Goal: Task Accomplishment & Management: Manage account settings

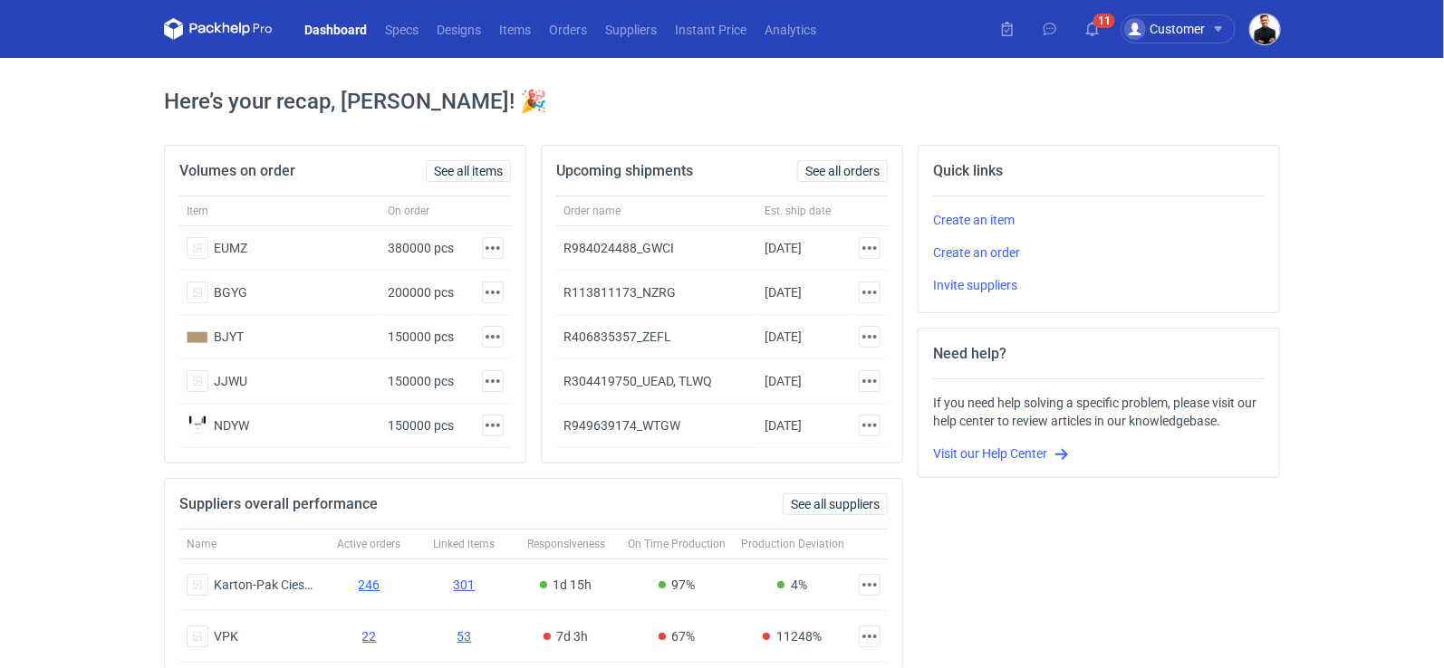
click at [1262, 30] on img "button" at bounding box center [1265, 29] width 30 height 30
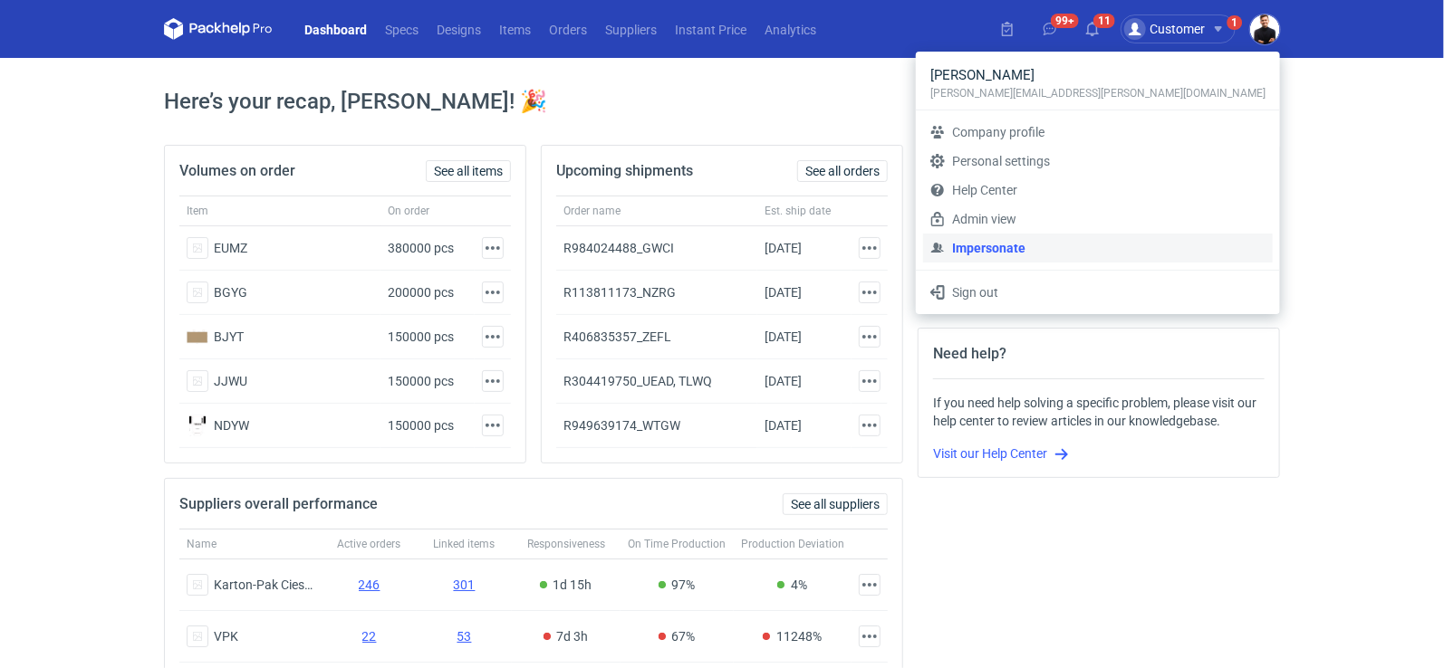
click at [1121, 245] on link "Impersonate" at bounding box center [1098, 248] width 350 height 29
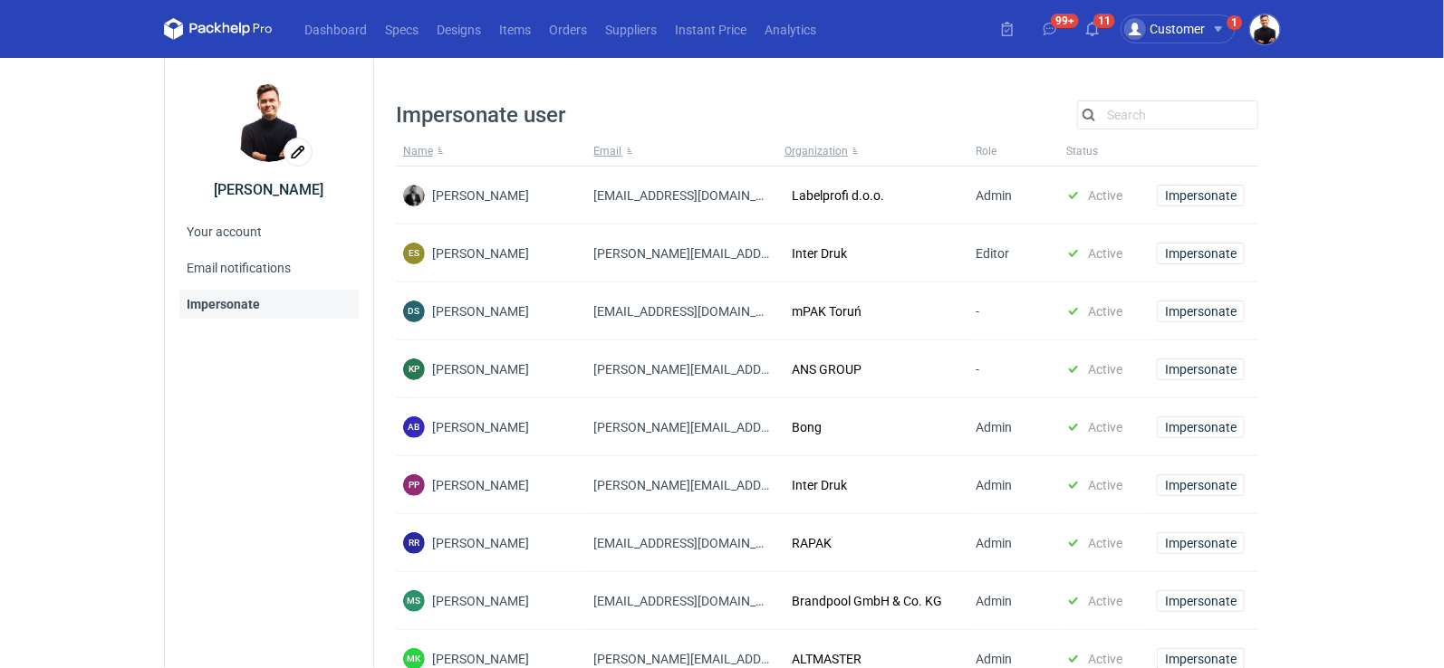
click at [1125, 128] on div "Search" at bounding box center [1167, 115] width 181 height 29
click at [1128, 120] on input "Search" at bounding box center [1167, 115] width 179 height 22
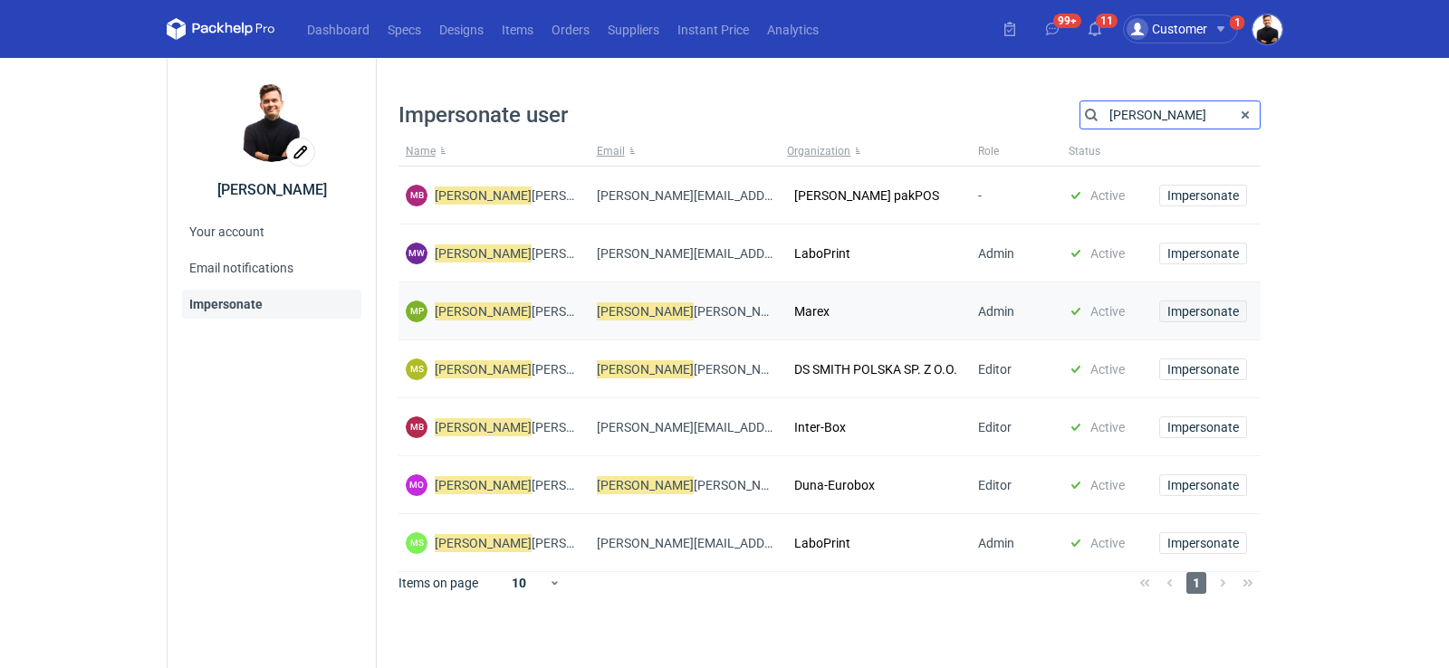
type input "[PERSON_NAME]"
click at [1190, 306] on span "Impersonate" at bounding box center [1203, 311] width 72 height 13
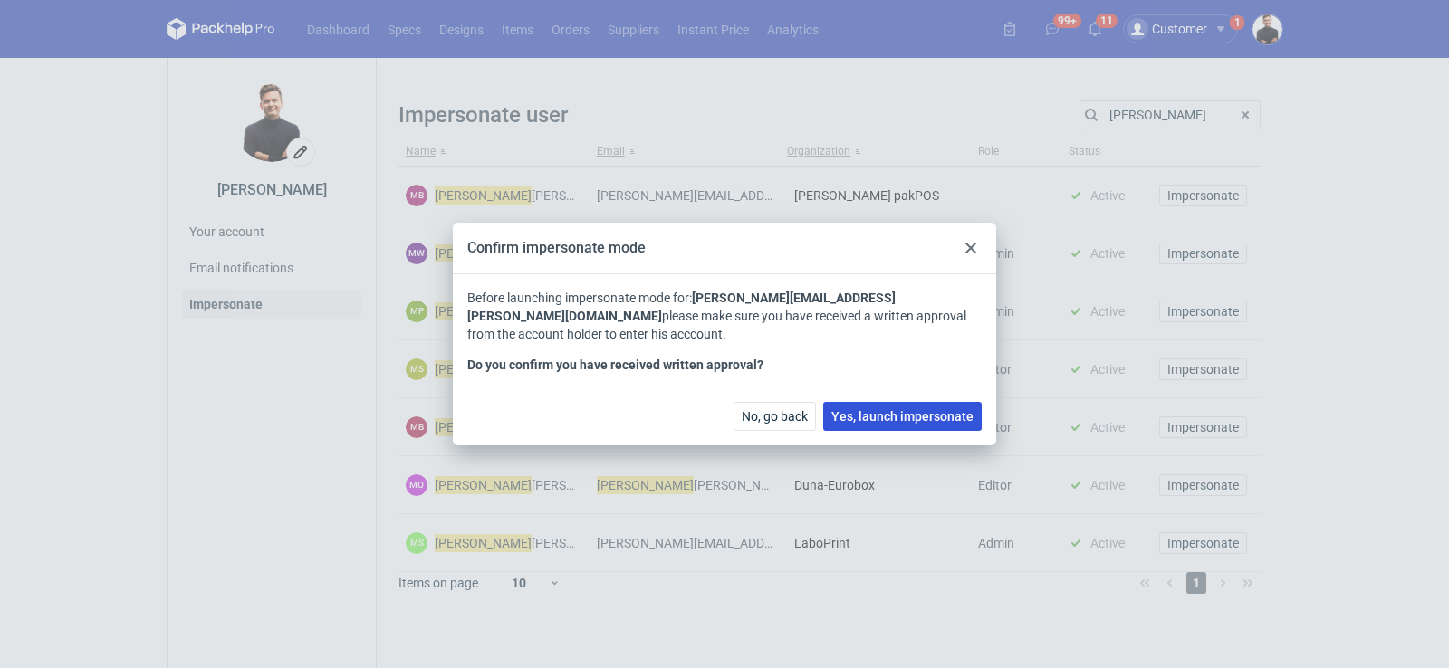
click at [917, 410] on span "Yes, launch impersonate" at bounding box center [902, 416] width 142 height 13
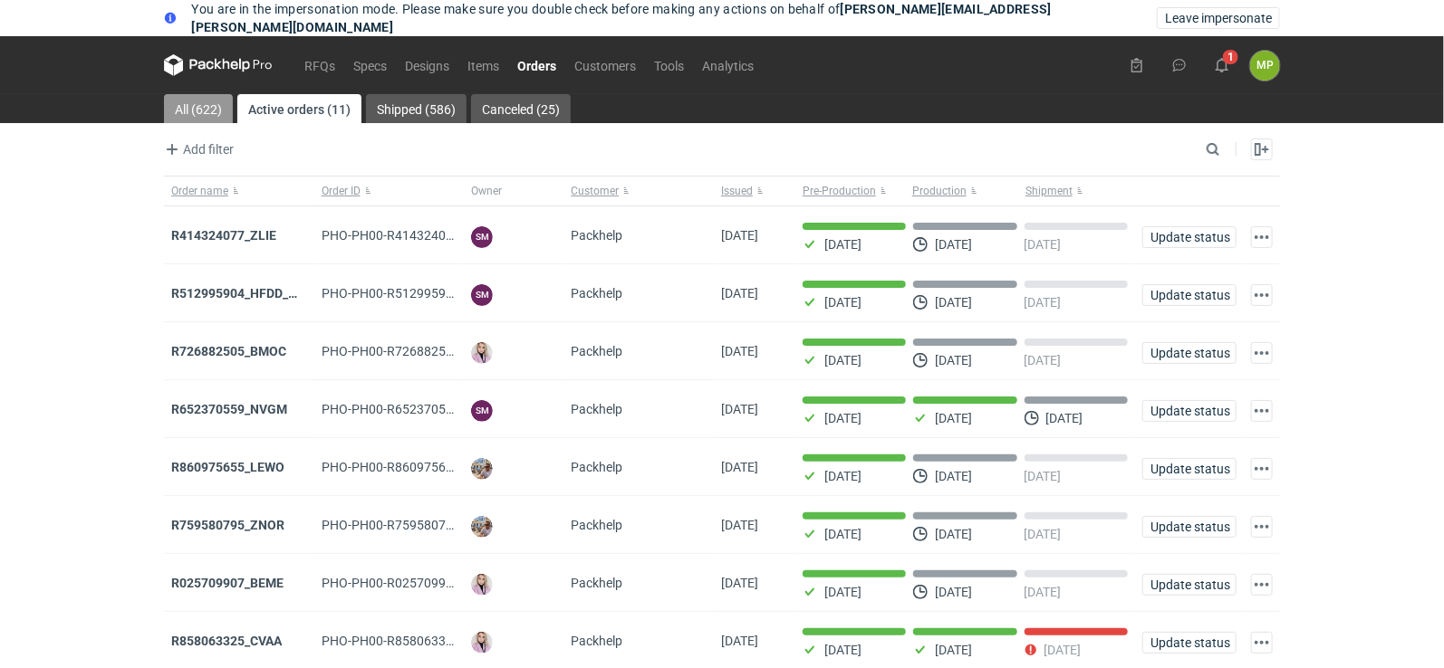
click at [227, 111] on link "All (622)" at bounding box center [198, 108] width 69 height 29
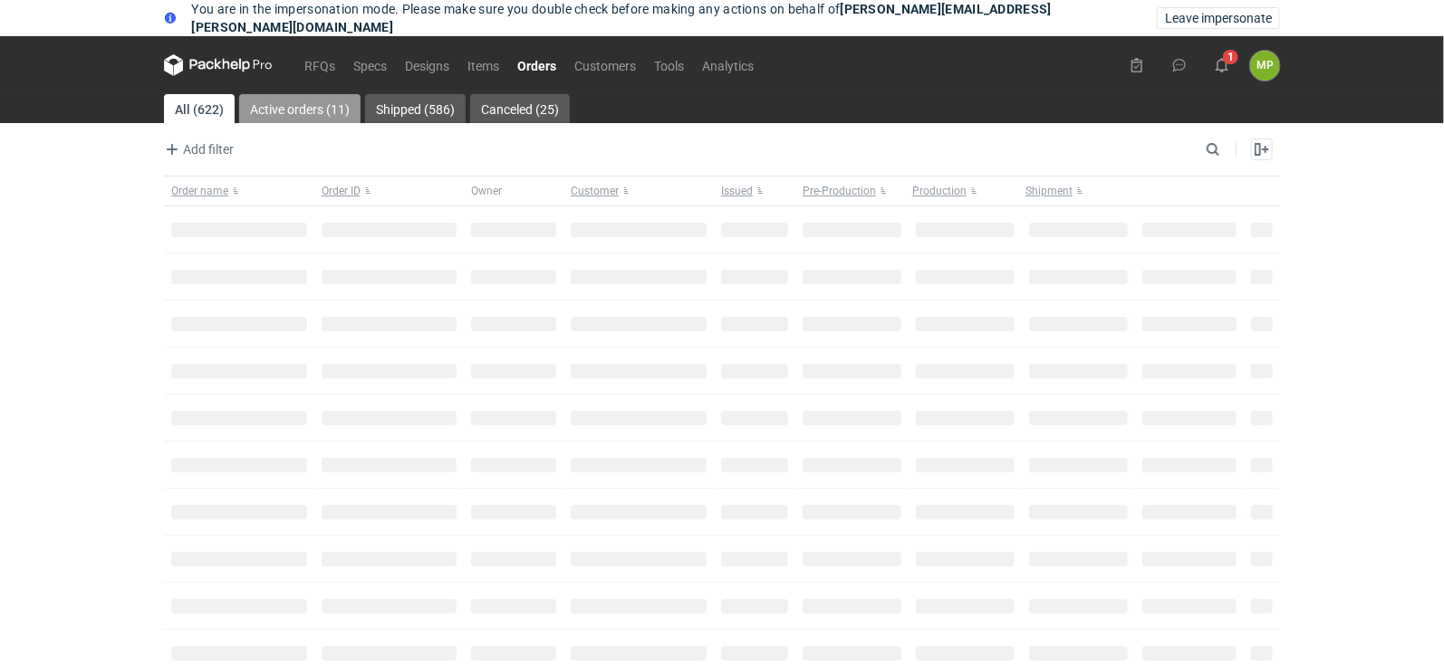
click at [274, 116] on link "Active orders (11)" at bounding box center [299, 108] width 121 height 29
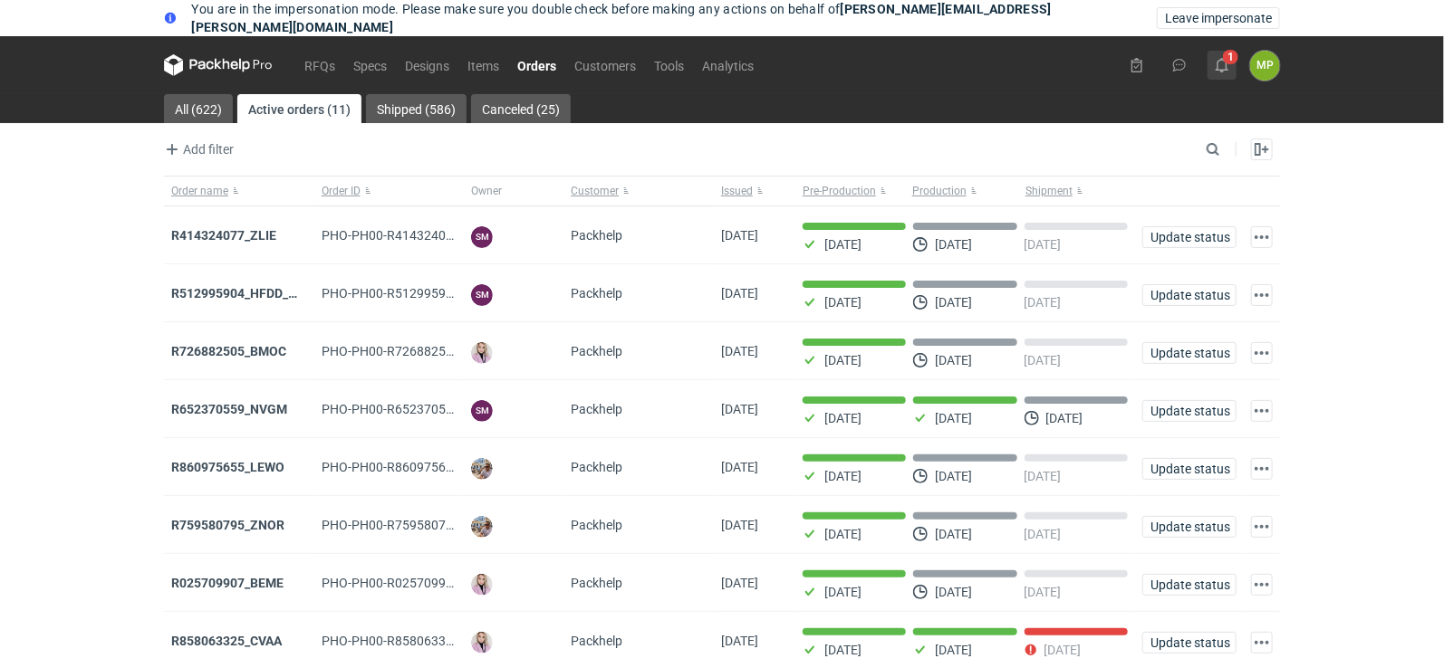
click at [1222, 64] on icon at bounding box center [1221, 65] width 14 height 14
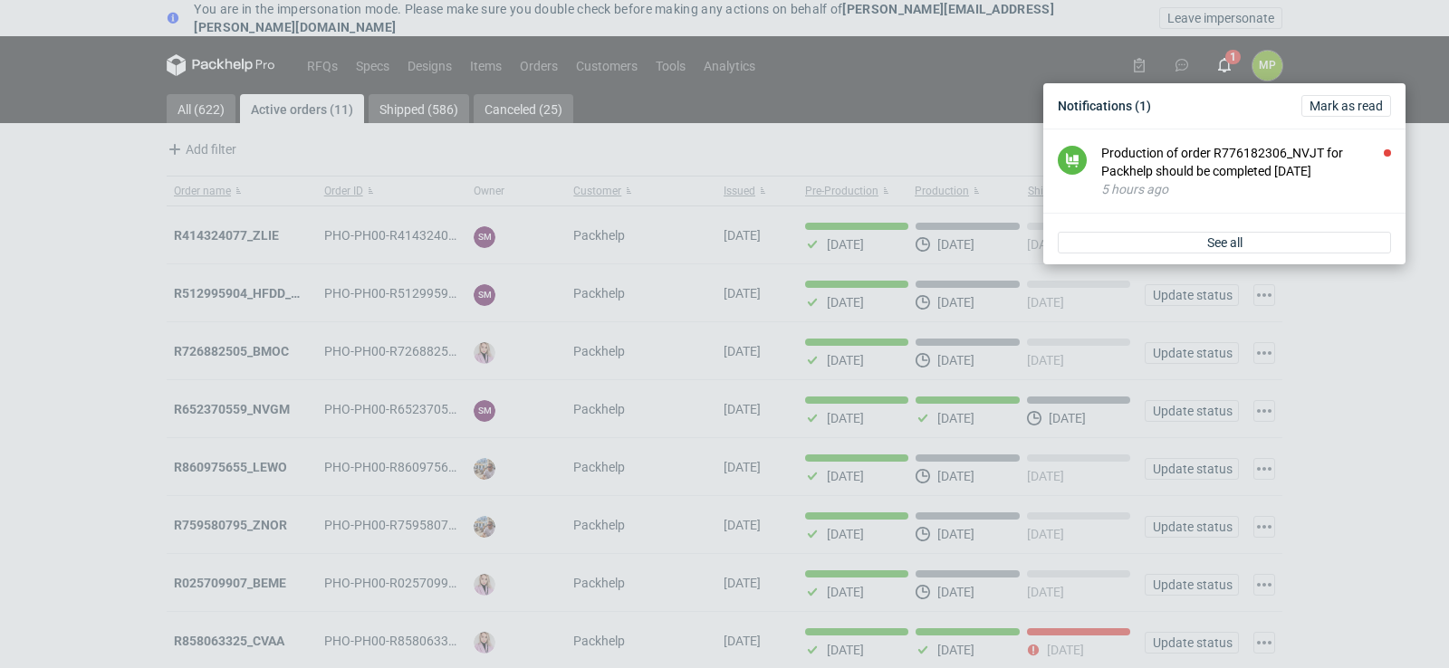
click at [873, 71] on div "Notifications (1) [PERSON_NAME] as read Production of order R776182306_NVJT for…" at bounding box center [724, 334] width 1449 height 668
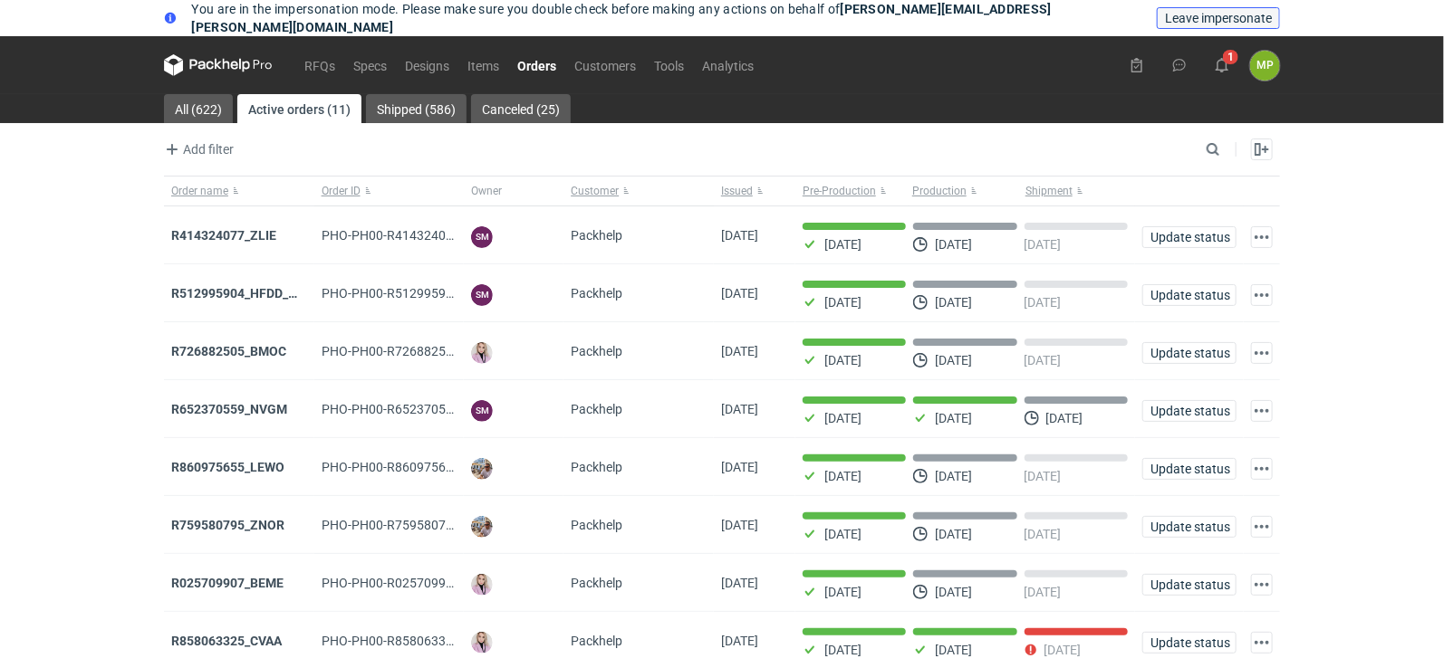
click at [1205, 19] on span "Leave impersonate" at bounding box center [1218, 18] width 107 height 13
